Goal: Find specific page/section

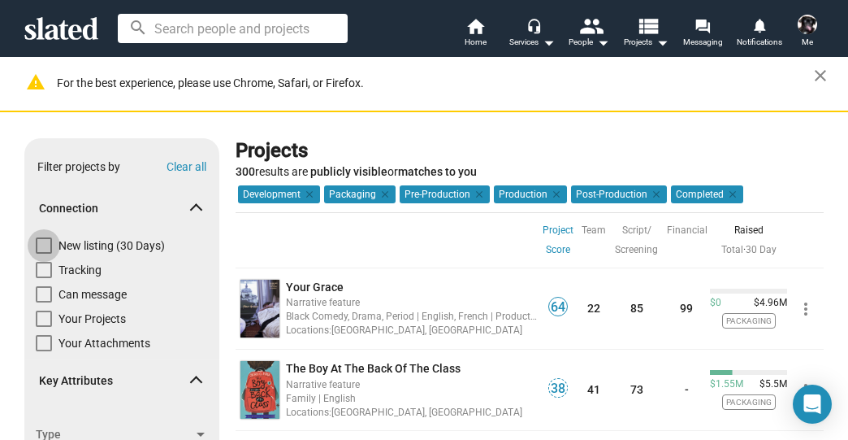
click at [45, 243] on span at bounding box center [44, 245] width 16 height 16
click at [44, 253] on input "New listing (30 Days)" at bounding box center [43, 253] width 1 height 1
checkbox input "true"
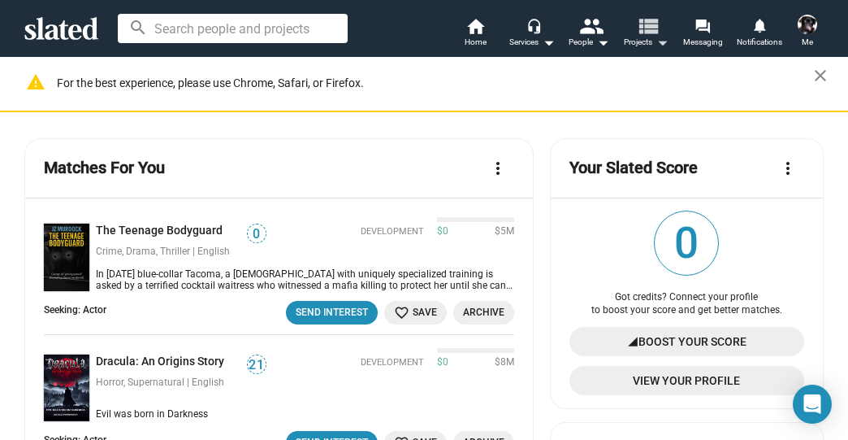
click at [643, 23] on mat-icon "view_list" at bounding box center [648, 26] width 24 height 24
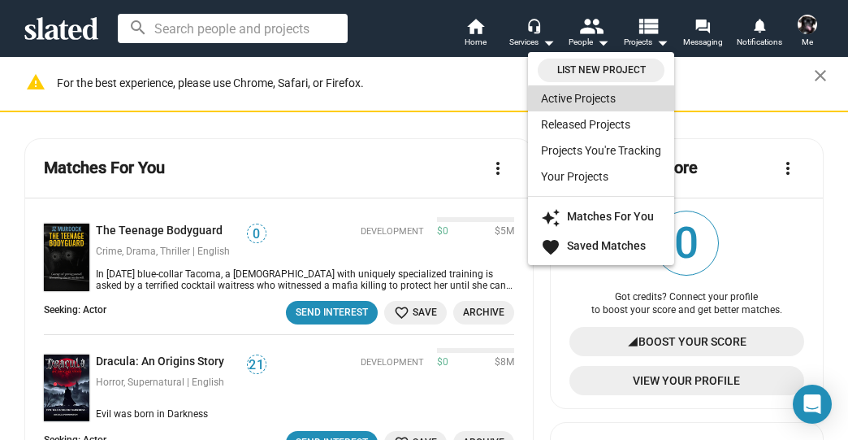
click at [603, 99] on link "Active Projects" at bounding box center [601, 98] width 146 height 26
